Goal: Task Accomplishment & Management: Manage account settings

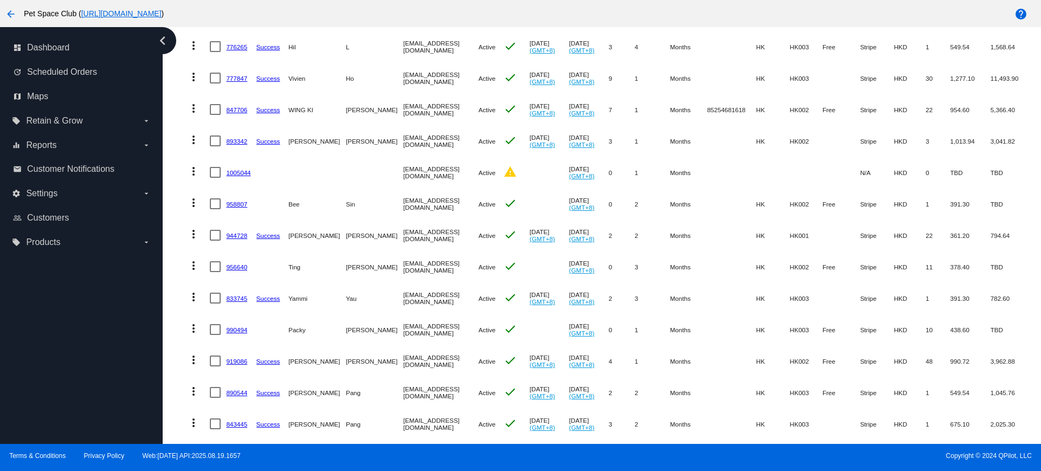
scroll to position [415, 0]
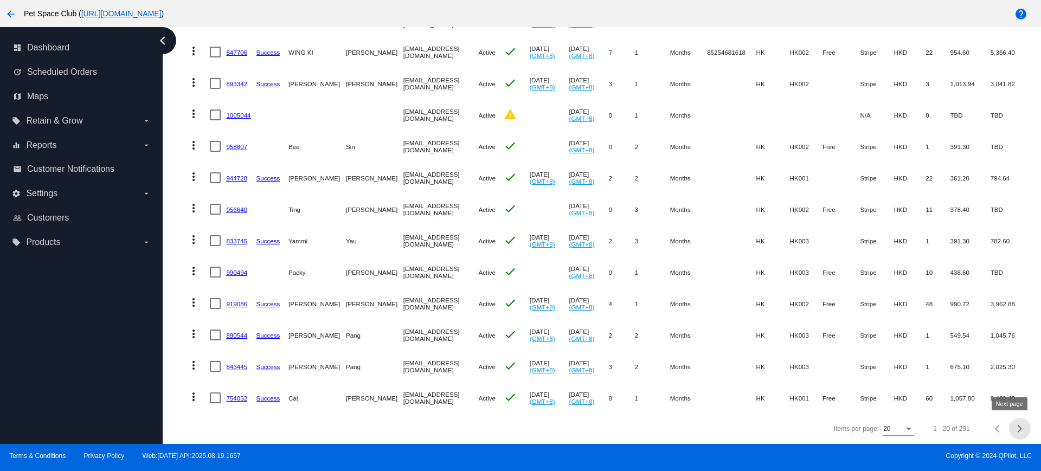
click at [1009, 426] on span "Next page" at bounding box center [1020, 428] width 22 height 5
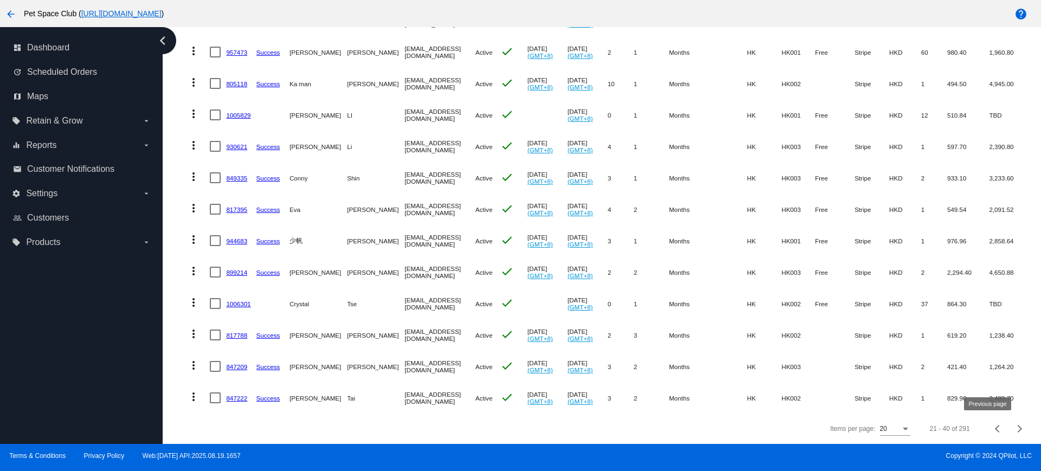
click at [988, 427] on span "Previous page" at bounding box center [999, 428] width 22 height 5
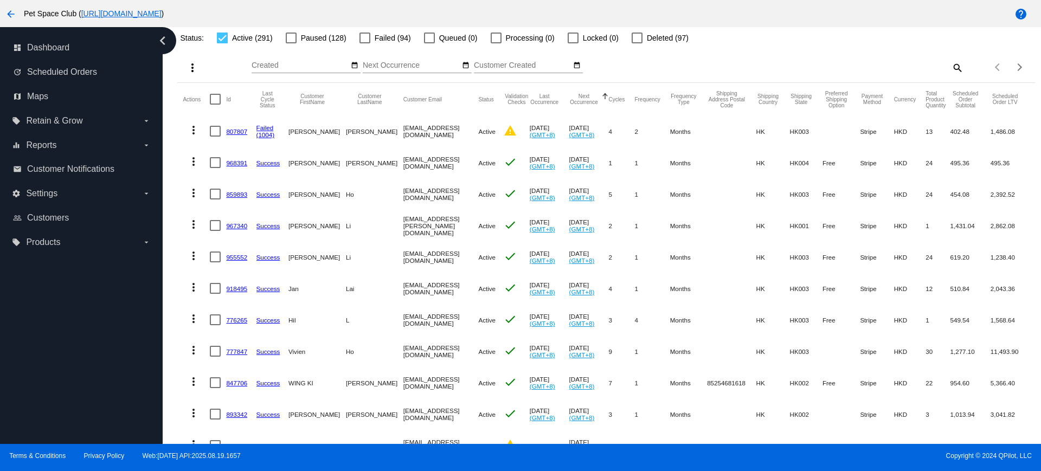
scroll to position [9, 0]
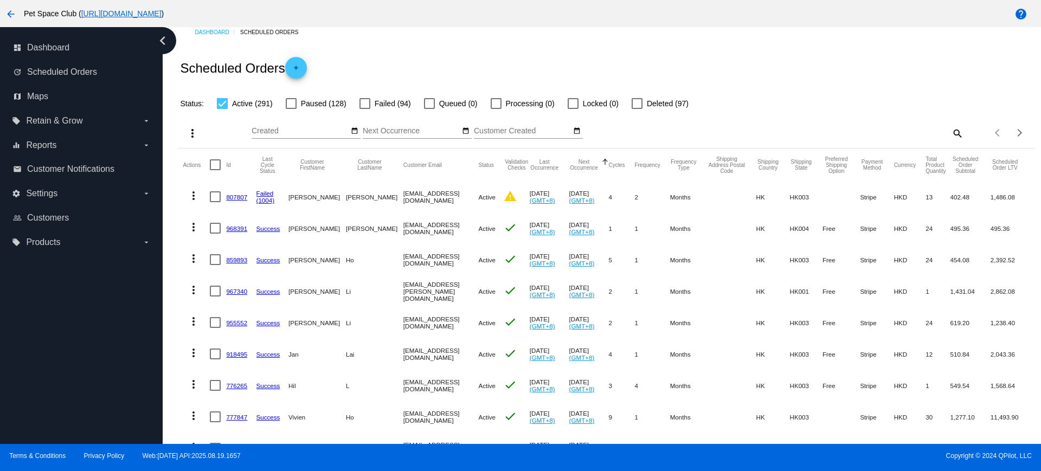
drag, startPoint x: 49, startPoint y: 196, endPoint x: 10, endPoint y: 299, distance: 110.2
click at [10, 300] on div "dashboard Dashboard update Scheduled Orders map Maps local_offer Retain & Grow …" at bounding box center [81, 235] width 163 height 417
drag, startPoint x: 37, startPoint y: 193, endPoint x: 7, endPoint y: 287, distance: 99.8
click at [7, 287] on div "dashboard Dashboard update Scheduled Orders map Maps local_offer Retain & Grow …" at bounding box center [81, 235] width 163 height 417
click at [138, 198] on label "settings Settings arrow_drop_down" at bounding box center [81, 193] width 138 height 17
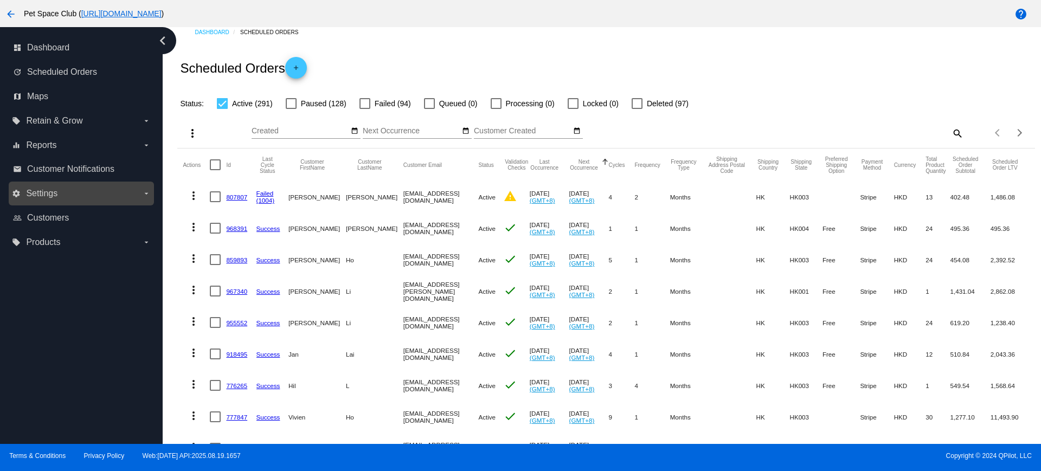
click at [0, 0] on input "settings Settings arrow_drop_down" at bounding box center [0, 0] width 0 height 0
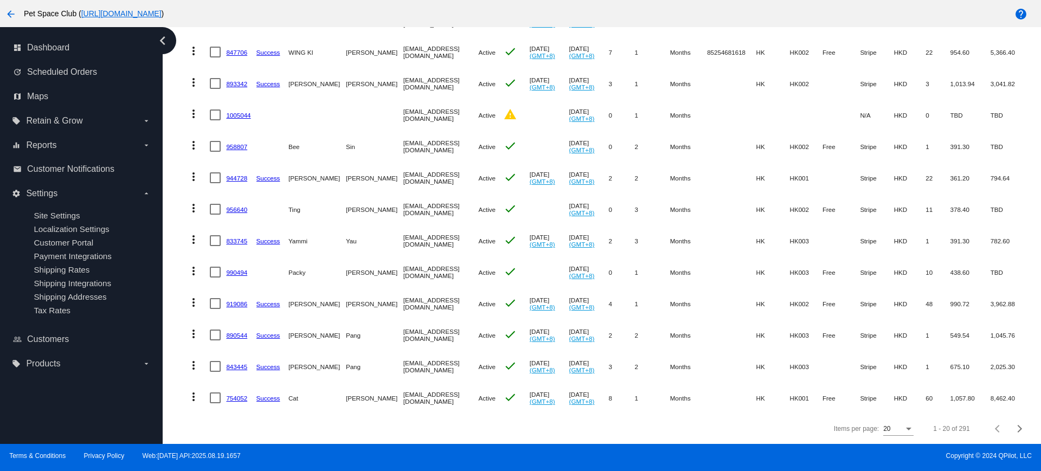
scroll to position [415, 0]
click at [1009, 430] on span "Next page" at bounding box center [1020, 428] width 22 height 5
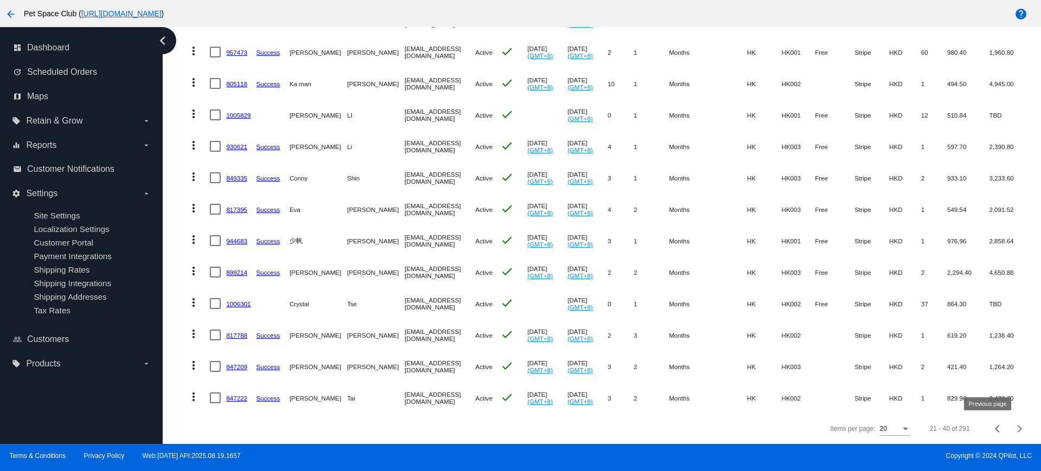
click at [995, 426] on div "Previous page" at bounding box center [999, 429] width 8 height 8
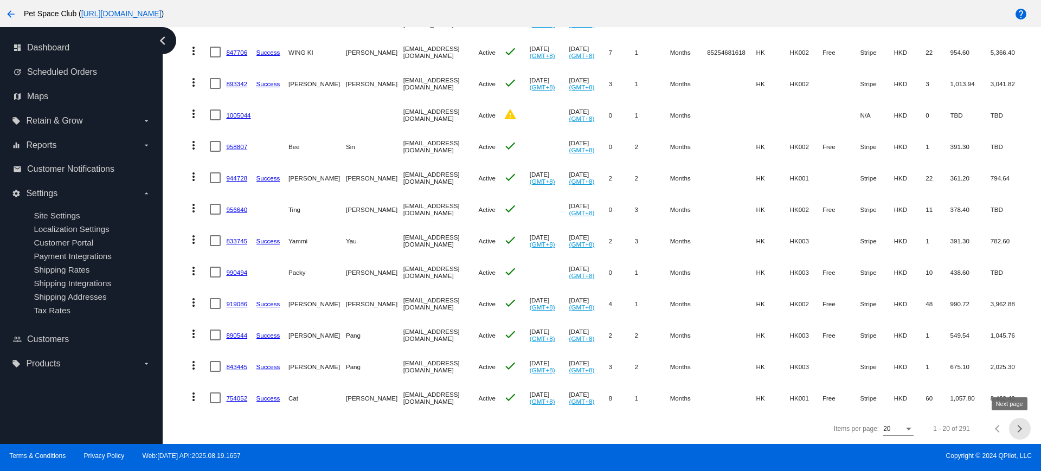
click at [1012, 433] on button "Next page" at bounding box center [1020, 429] width 22 height 22
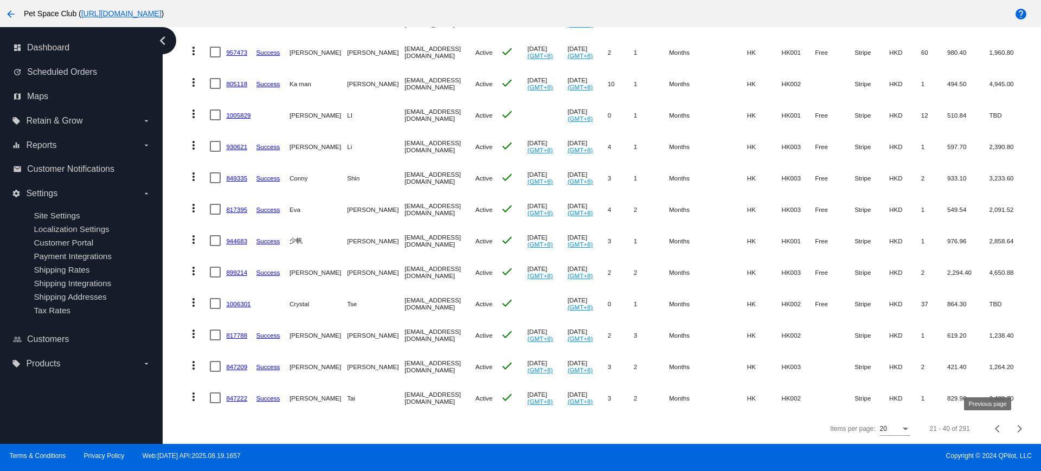
click at [988, 426] on span "Previous page" at bounding box center [999, 428] width 22 height 5
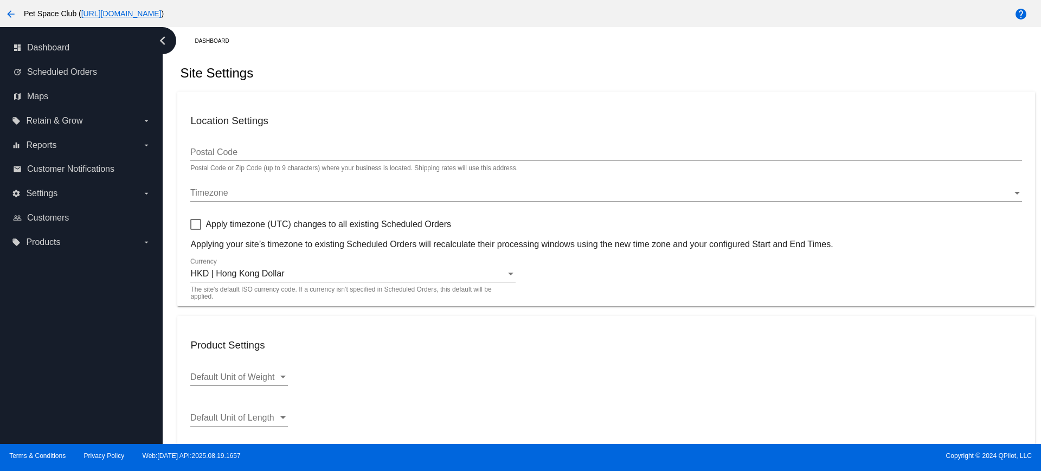
click at [237, 154] on input "Postal Code" at bounding box center [605, 153] width 831 height 10
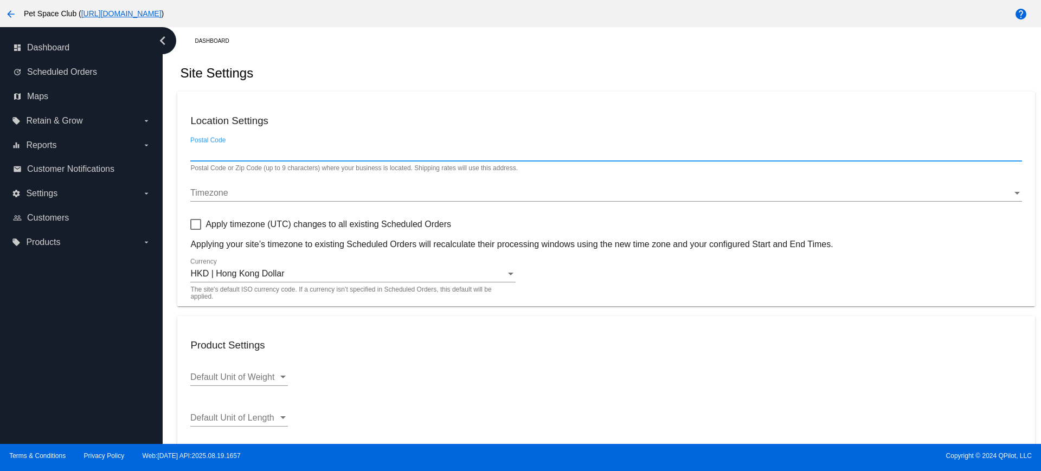
click at [247, 193] on div "Timezone" at bounding box center [601, 193] width 822 height 10
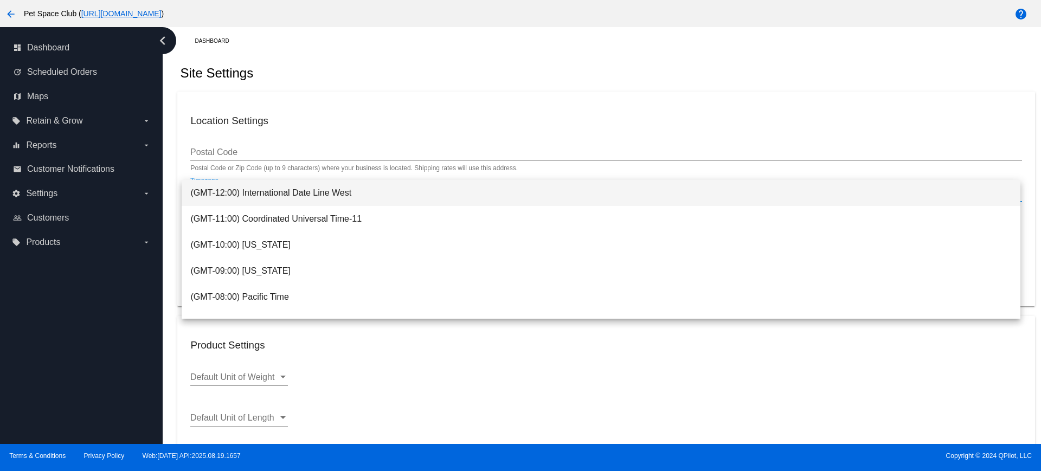
click at [542, 366] on div at bounding box center [520, 235] width 1041 height 471
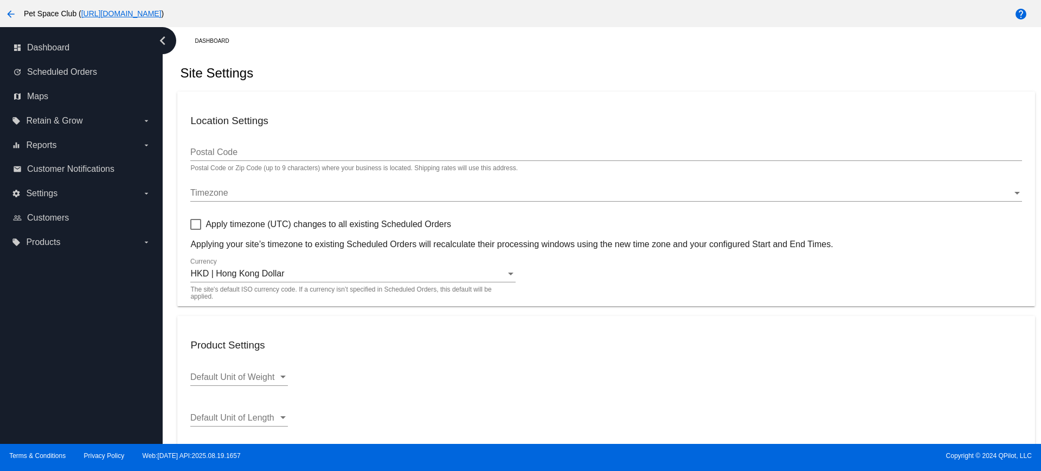
click at [242, 191] on div "Timezone" at bounding box center [601, 193] width 822 height 10
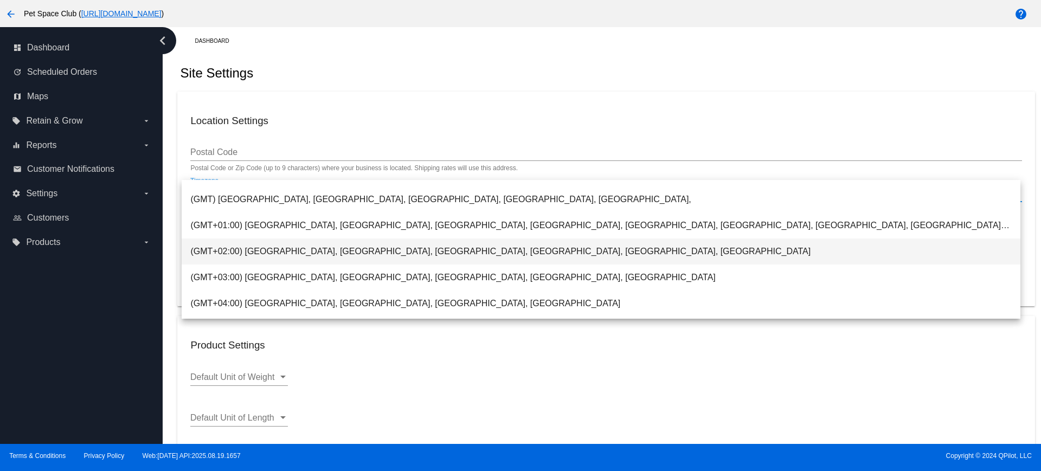
scroll to position [475, 0]
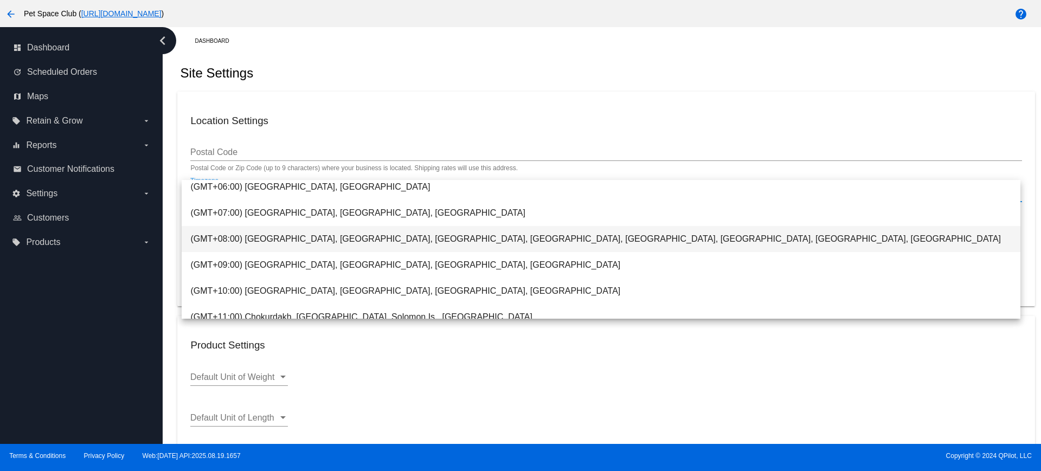
click at [278, 234] on span "(GMT+08:00) Beijing, Chongqing, Irkutsk, Kuala Lumpur, Hong Kong, Singapore, Ta…" at bounding box center [600, 239] width 821 height 26
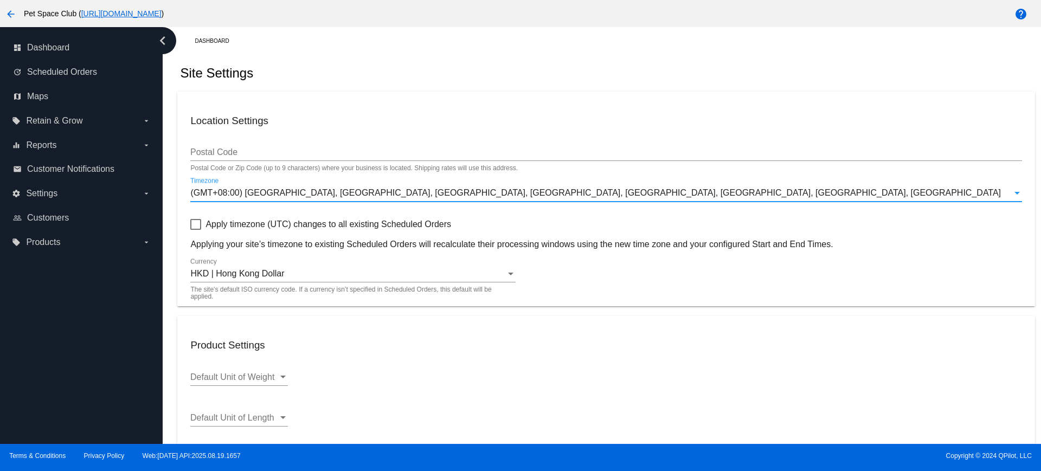
click at [488, 149] on input "Postal Code" at bounding box center [605, 153] width 831 height 10
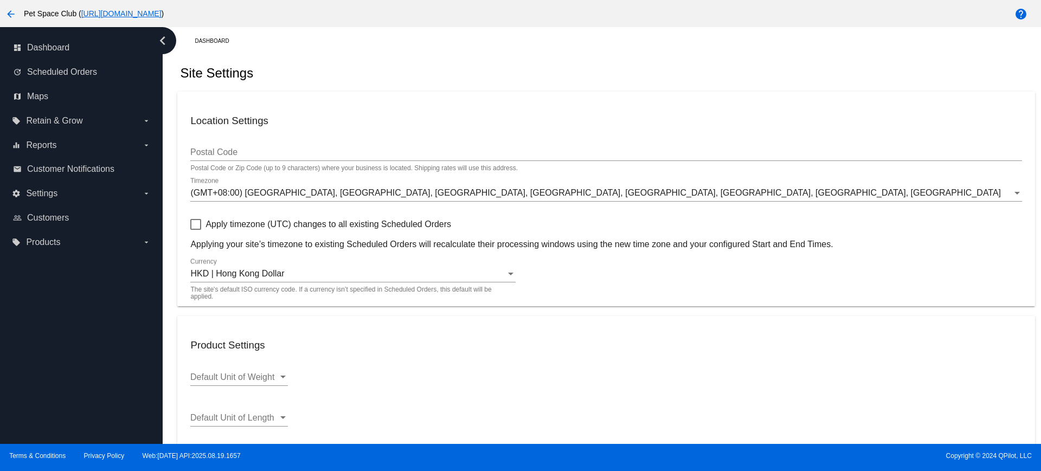
click at [577, 349] on h3 "Product Settings" at bounding box center [605, 346] width 831 height 12
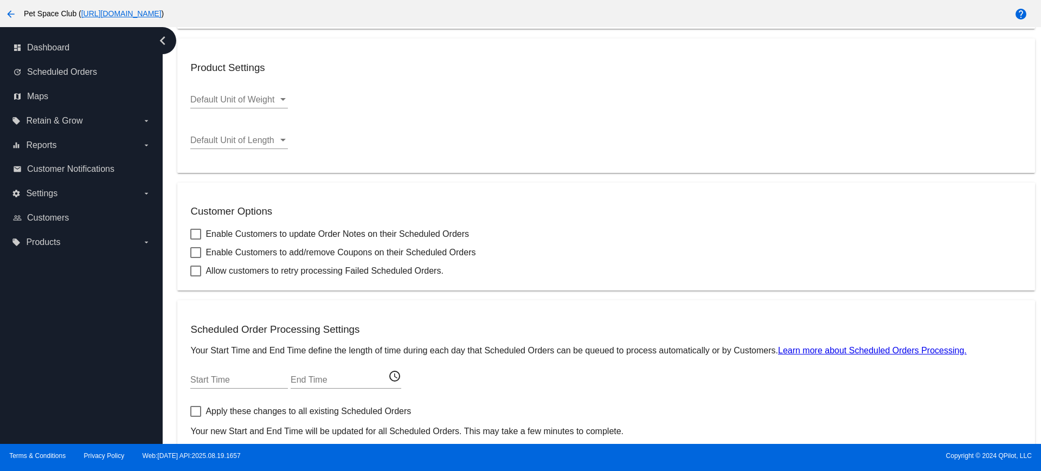
scroll to position [334, 0]
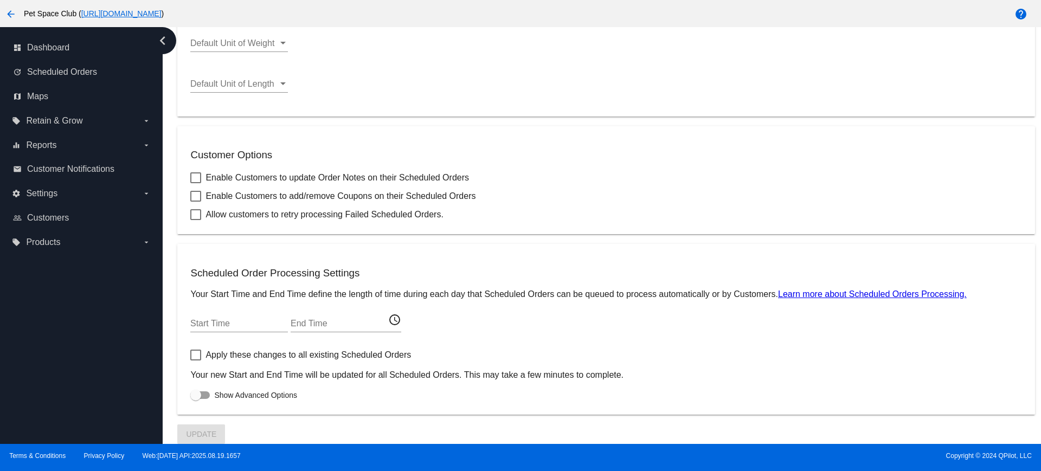
click at [544, 85] on div "Default Unit of Length Default Unit of Length" at bounding box center [605, 85] width 831 height 35
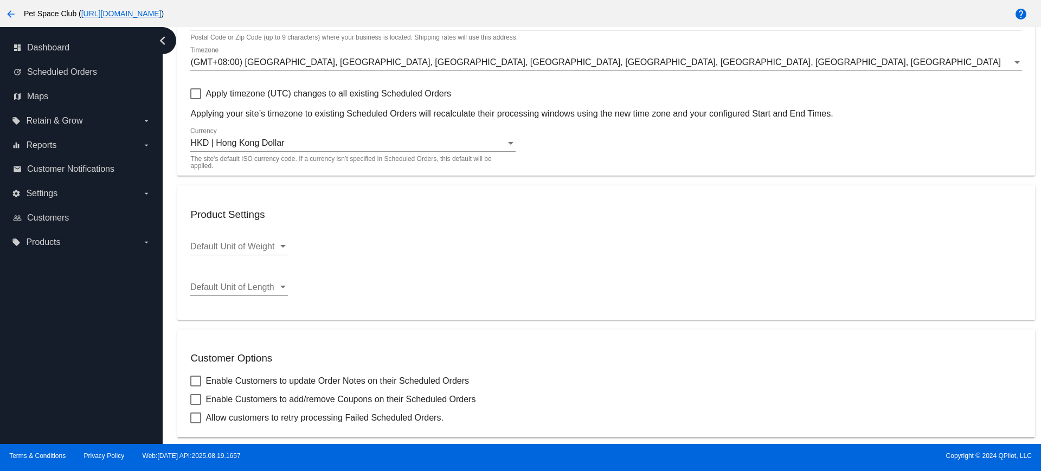
scroll to position [0, 0]
